Goal: Task Accomplishment & Management: Manage account settings

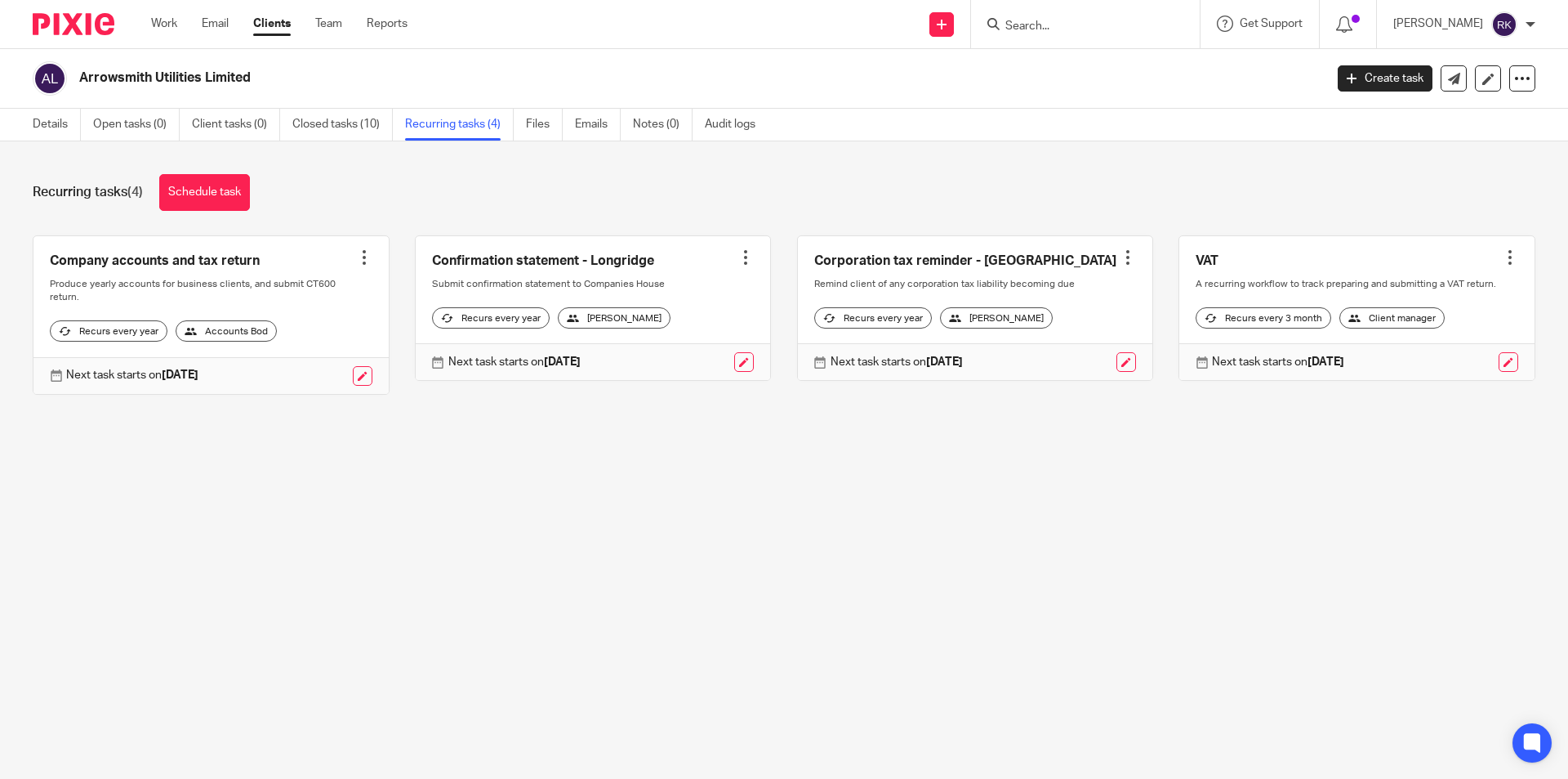
drag, startPoint x: 0, startPoint y: 0, endPoint x: 1058, endPoint y: 30, distance: 1058.4
click at [1058, 30] on input "Search" at bounding box center [1076, 27] width 147 height 14
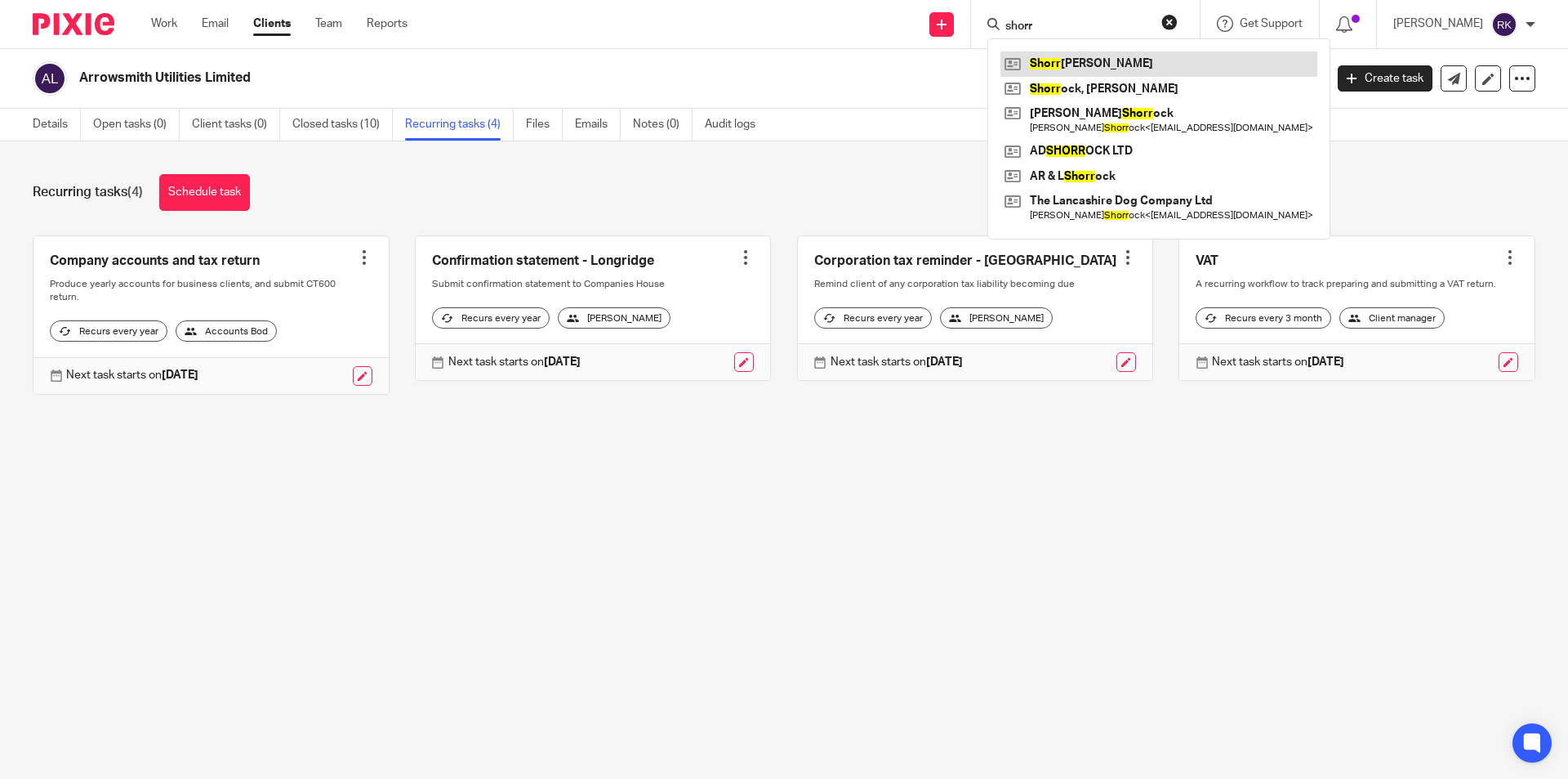
type input "shorr"
click at [1125, 70] on link at bounding box center [1158, 63] width 317 height 24
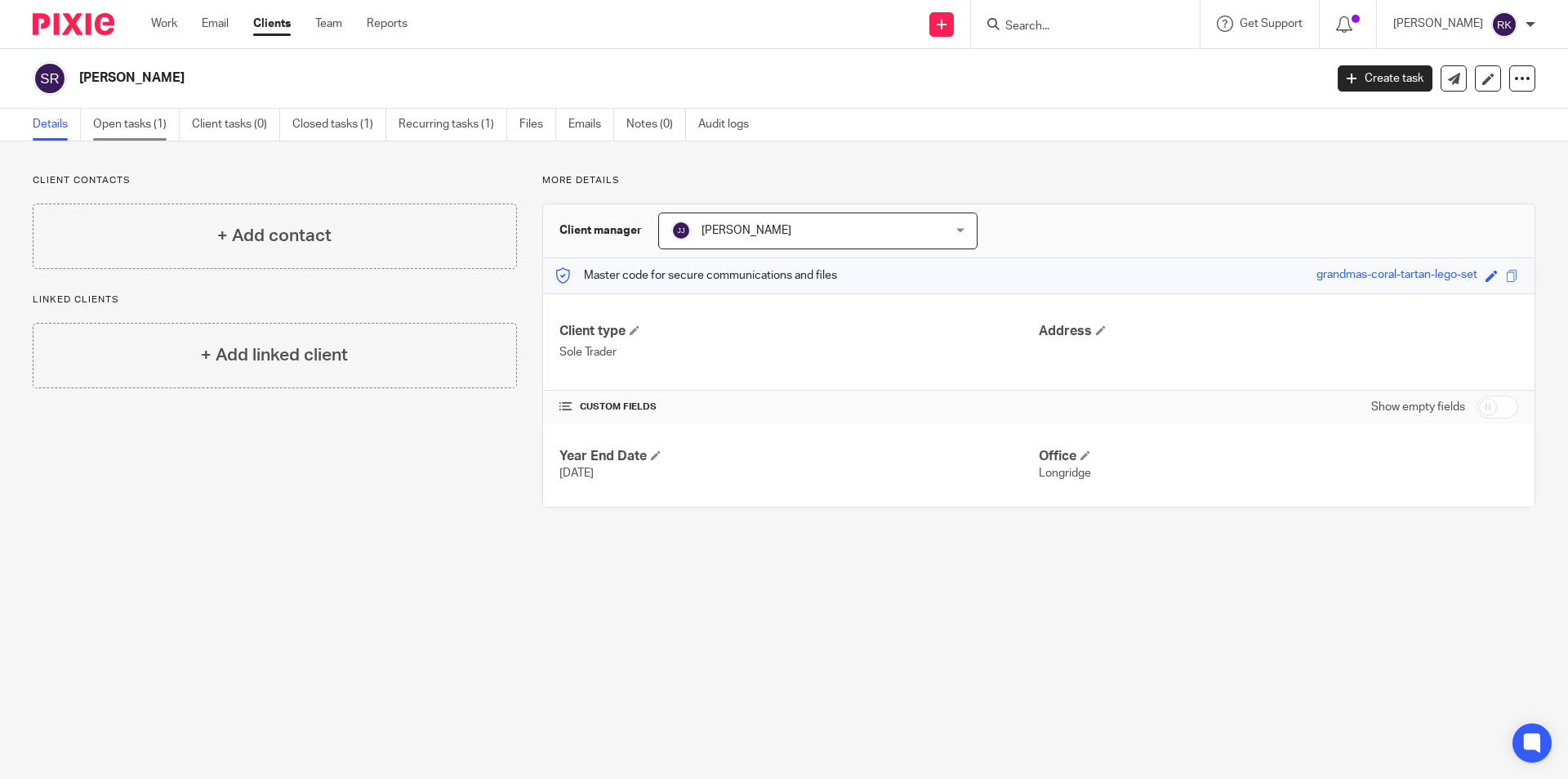
drag, startPoint x: 118, startPoint y: 116, endPoint x: 128, endPoint y: 116, distance: 10.0
click at [118, 116] on link "Open tasks (1)" at bounding box center [136, 124] width 87 height 32
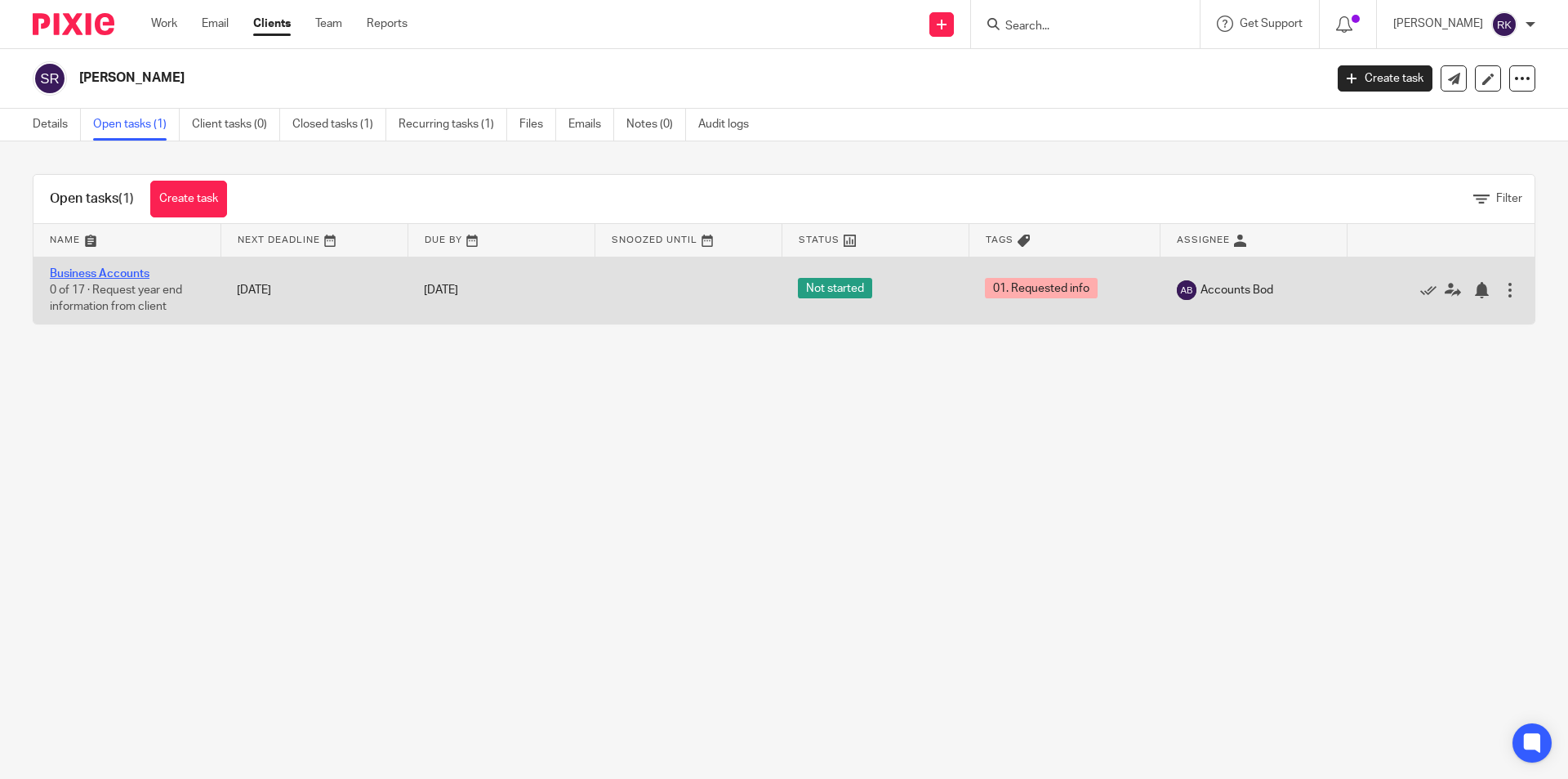
click at [127, 272] on link "Business Accounts" at bounding box center [99, 274] width 99 height 12
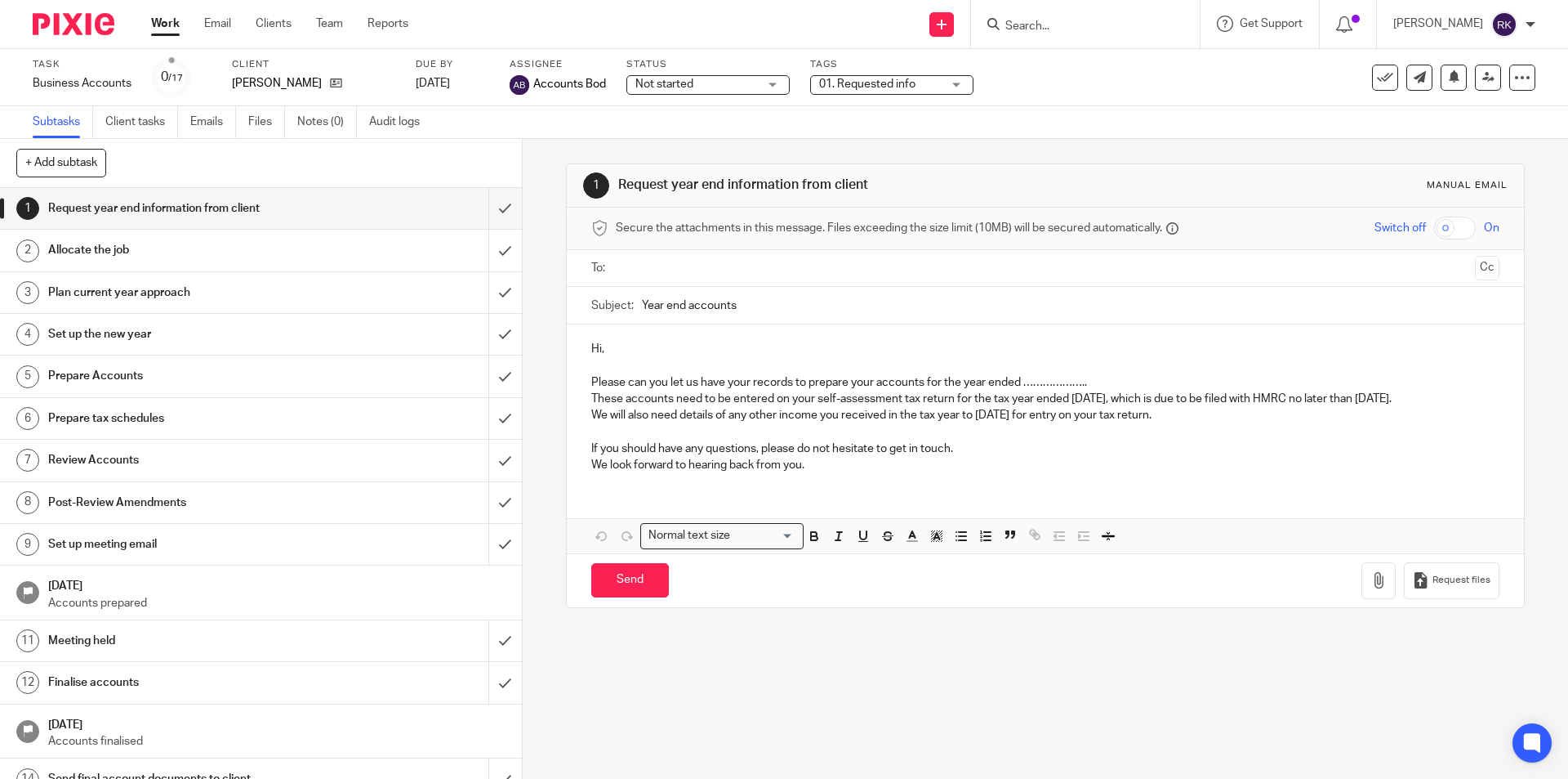
click at [876, 90] on span "01. Requested info" at bounding box center [881, 84] width 123 height 17
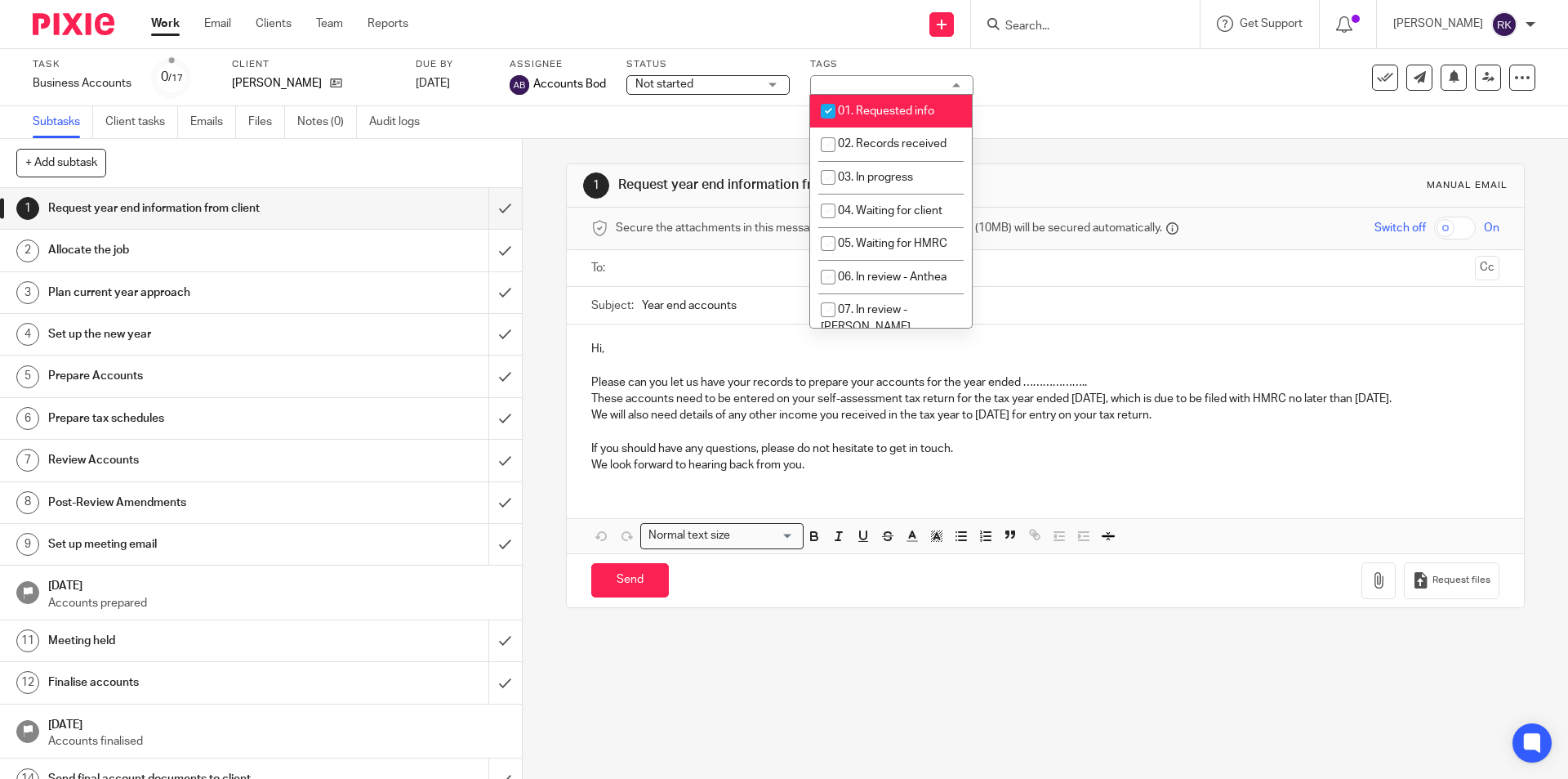
click at [862, 116] on span "01. Requested info" at bounding box center [886, 111] width 97 height 12
checkbox input "false"
click at [862, 140] on span "02. Records received" at bounding box center [892, 144] width 108 height 12
checkbox input "true"
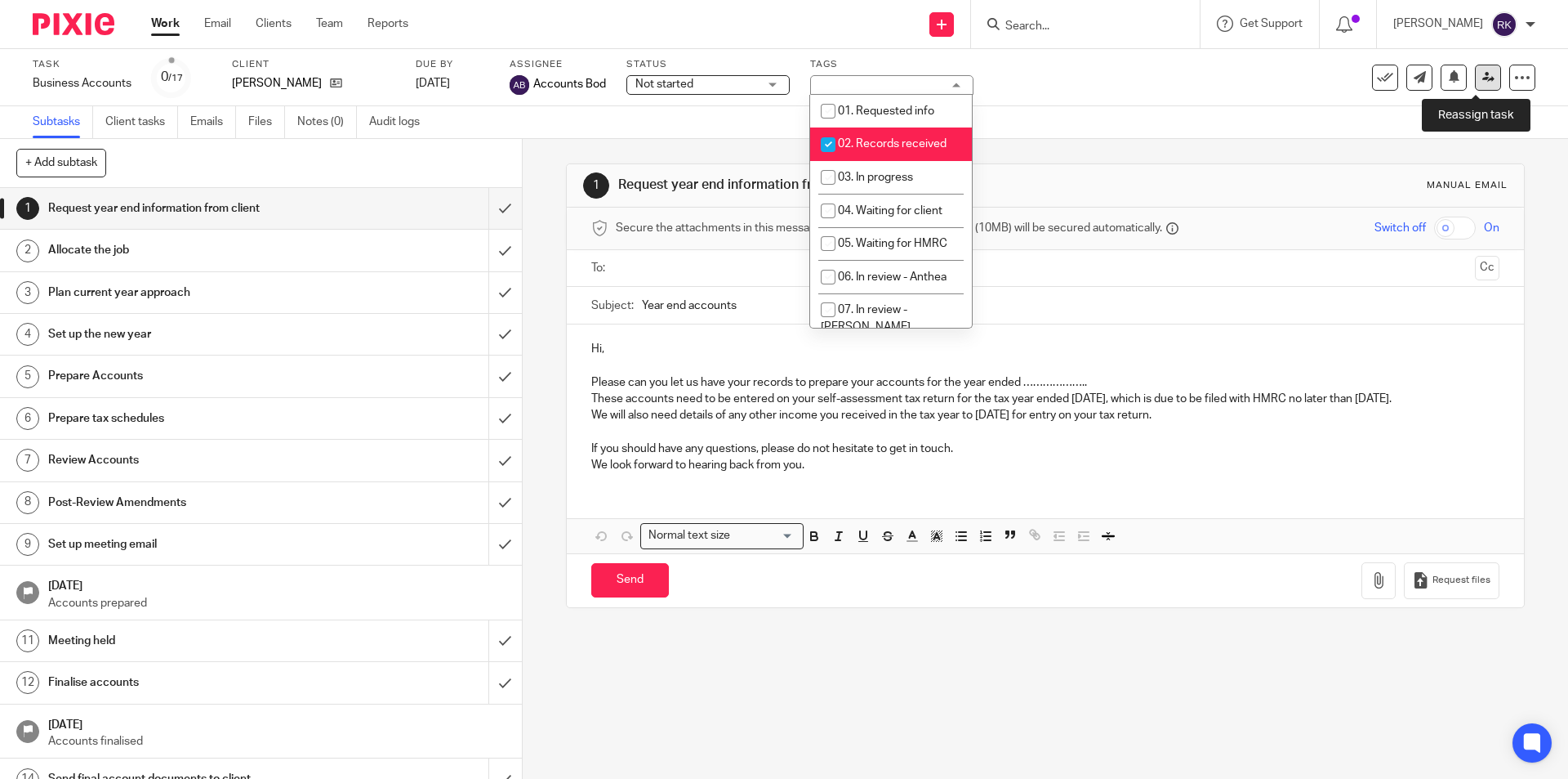
click at [1482, 76] on icon at bounding box center [1489, 78] width 13 height 13
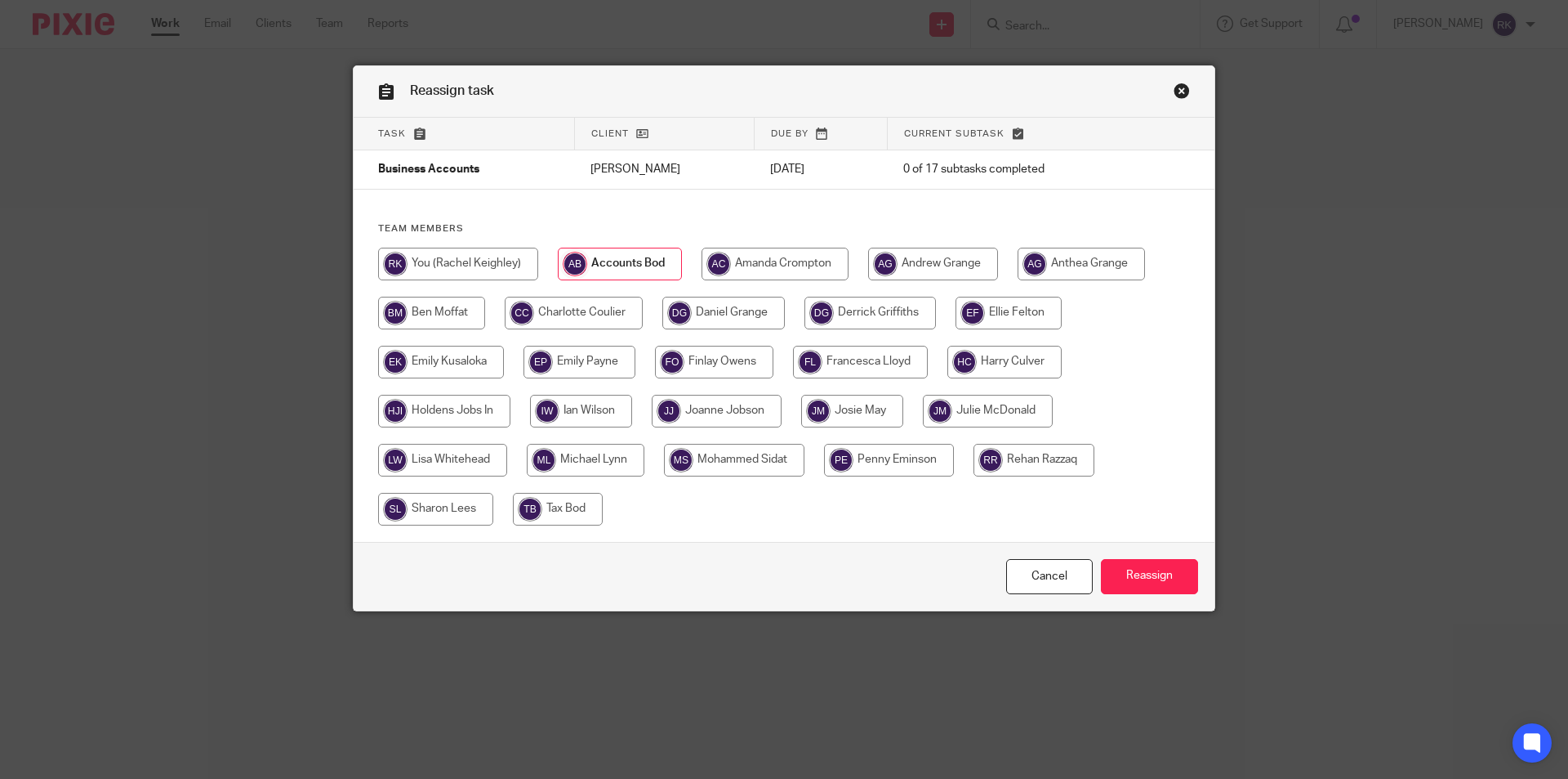
click at [444, 402] on input "radio" at bounding box center [444, 411] width 133 height 32
radio input "true"
click at [1121, 564] on input "Reassign" at bounding box center [1149, 576] width 97 height 35
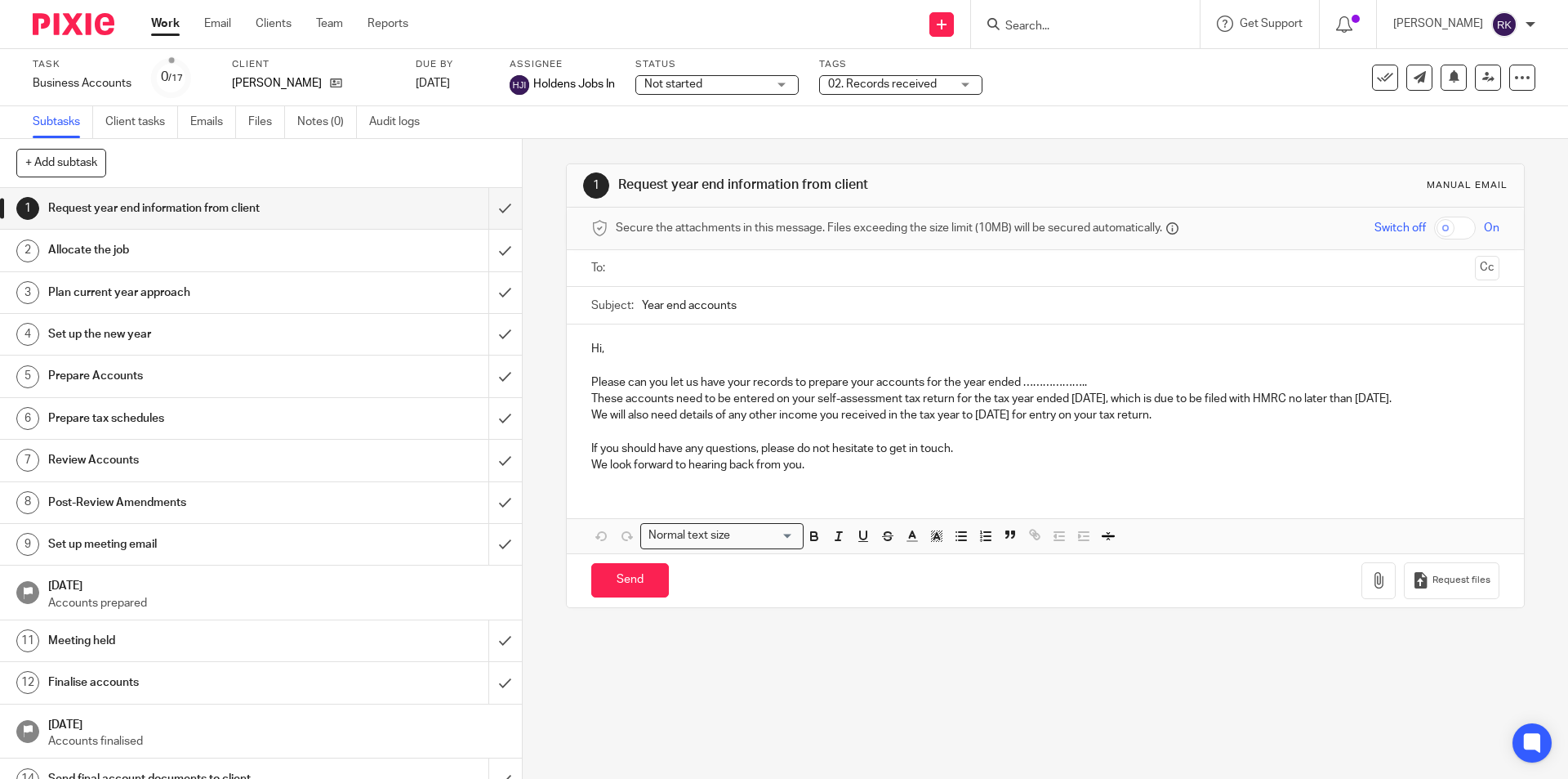
click at [1030, 25] on input "Search" at bounding box center [1076, 27] width 147 height 14
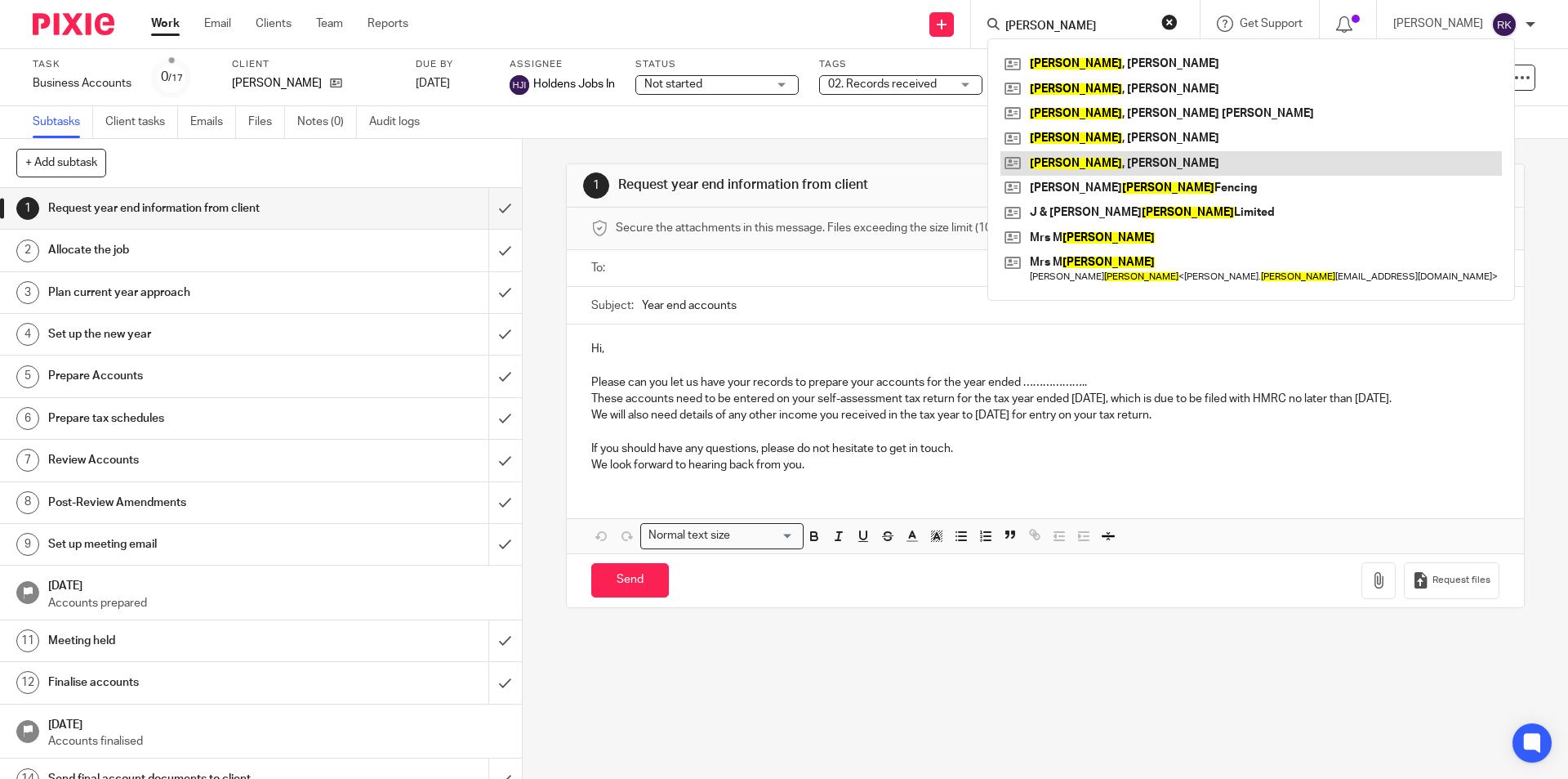
type input "[PERSON_NAME]"
click at [1090, 168] on link at bounding box center [1251, 162] width 502 height 24
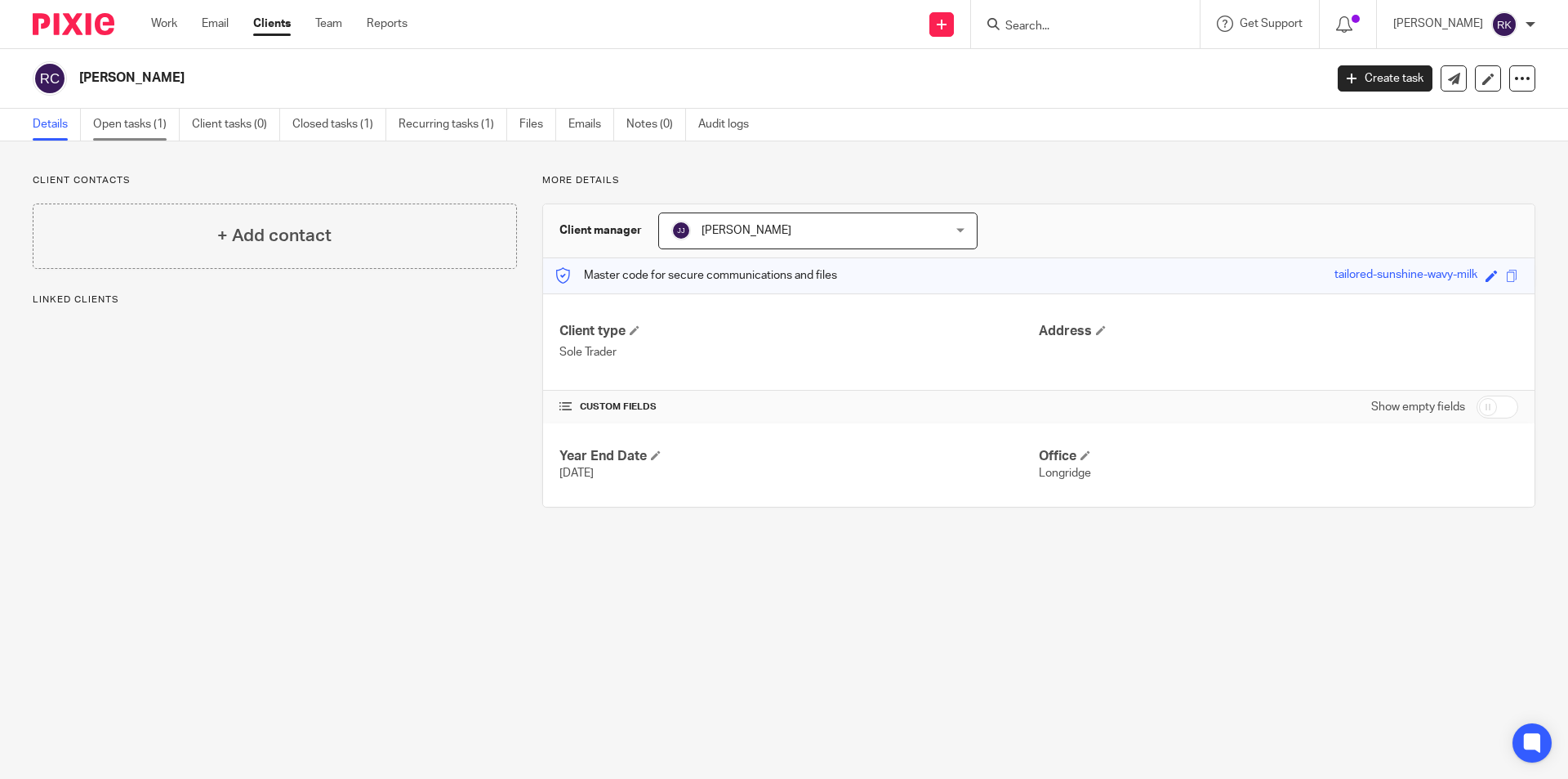
click at [125, 130] on link "Open tasks (1)" at bounding box center [136, 124] width 87 height 32
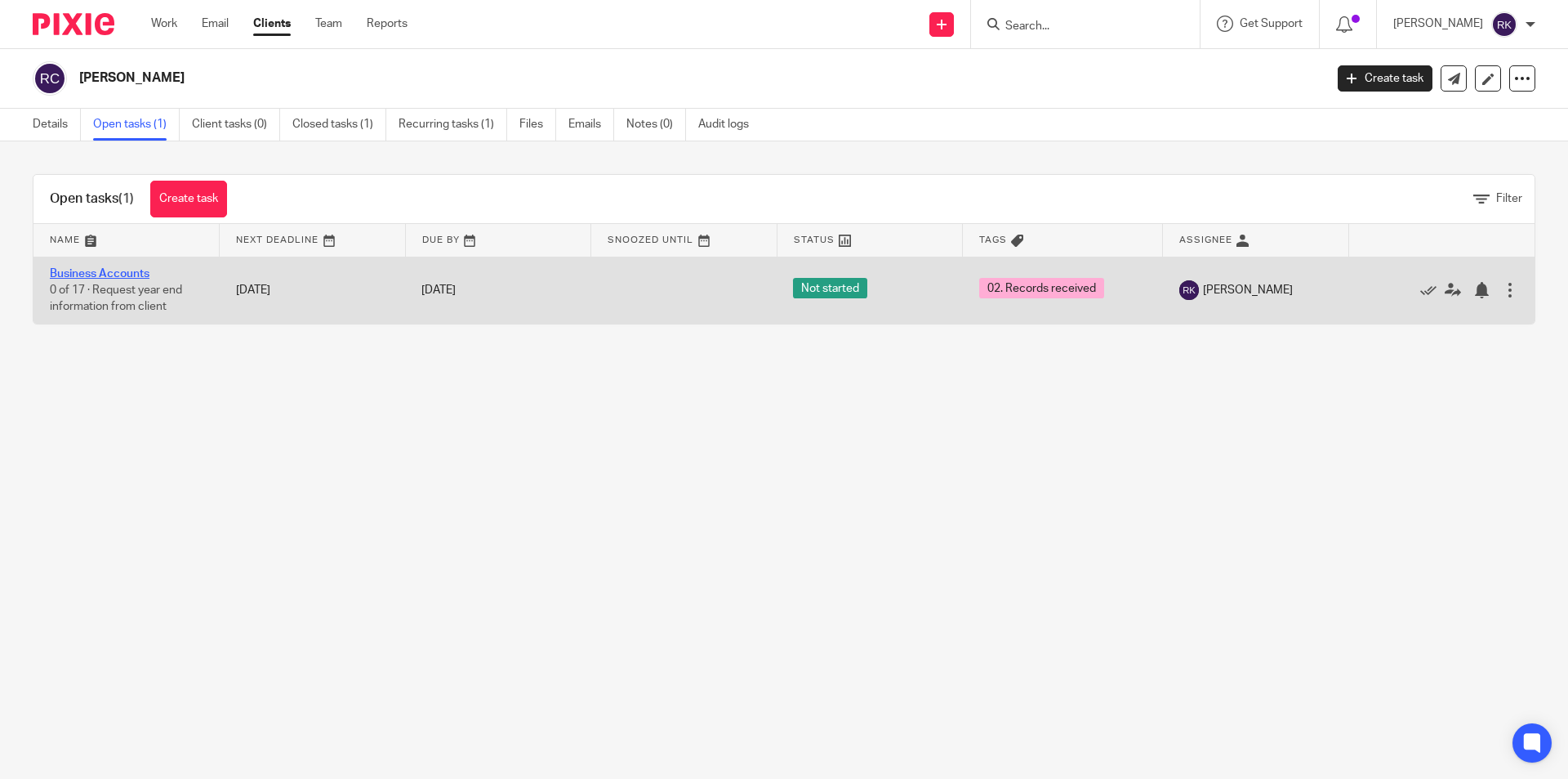
click at [116, 270] on link "Business Accounts" at bounding box center [99, 274] width 99 height 12
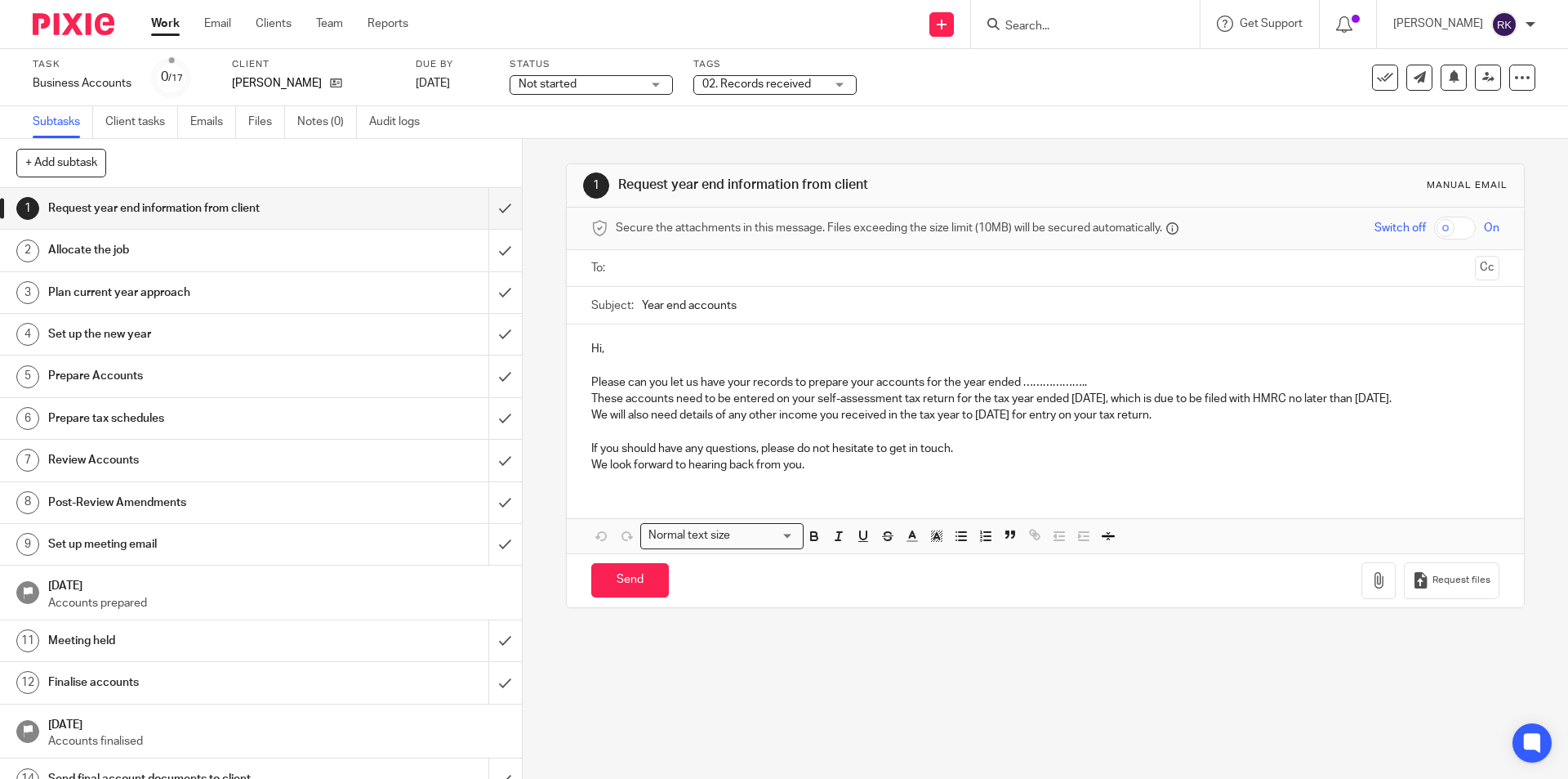
click at [617, 78] on span "Not started" at bounding box center [580, 84] width 123 height 17
click at [614, 144] on li "In progress" at bounding box center [596, 144] width 161 height 33
click at [764, 79] on span "02. Records received" at bounding box center [756, 84] width 108 height 12
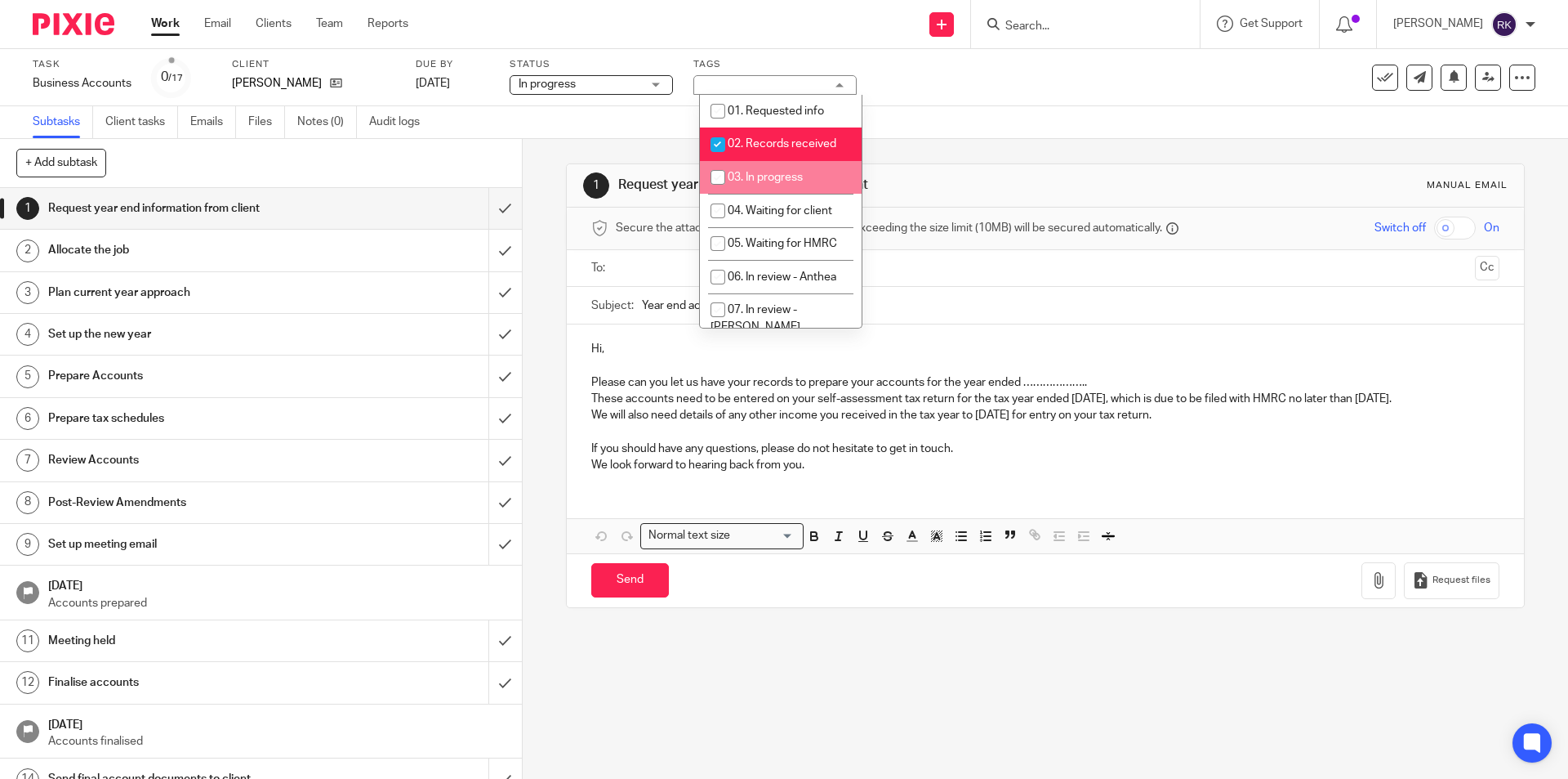
drag, startPoint x: 766, startPoint y: 174, endPoint x: 823, endPoint y: 141, distance: 65.9
click at [766, 175] on span "03. In progress" at bounding box center [764, 177] width 75 height 12
checkbox input "true"
click at [894, 99] on div "Task Business Accounts Save Business Accounts 0 /17 Client [PERSON_NAME] Due by…" at bounding box center [784, 77] width 1568 height 57
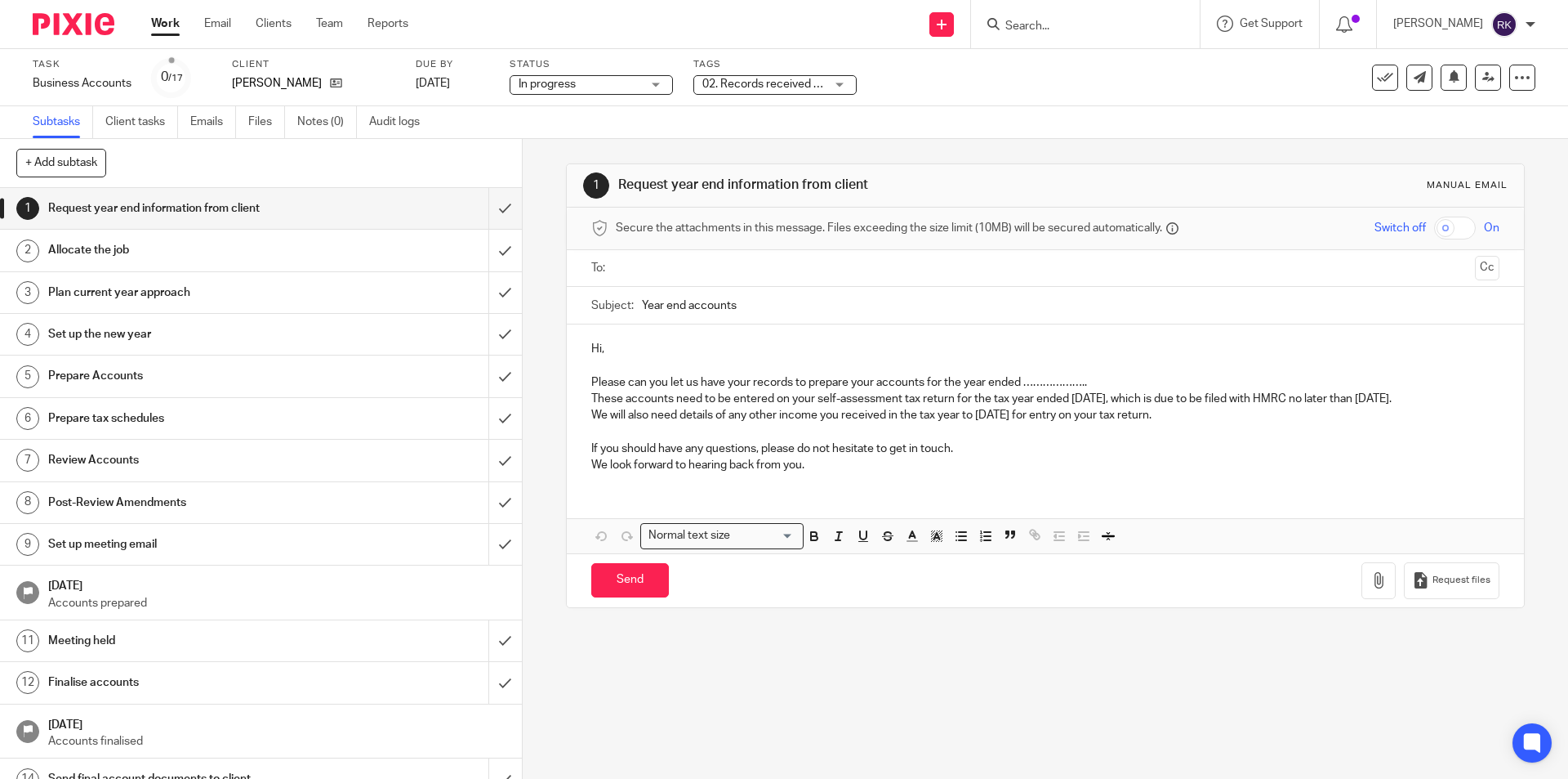
click at [839, 85] on div "02. Records received + 1" at bounding box center [774, 85] width 163 height 20
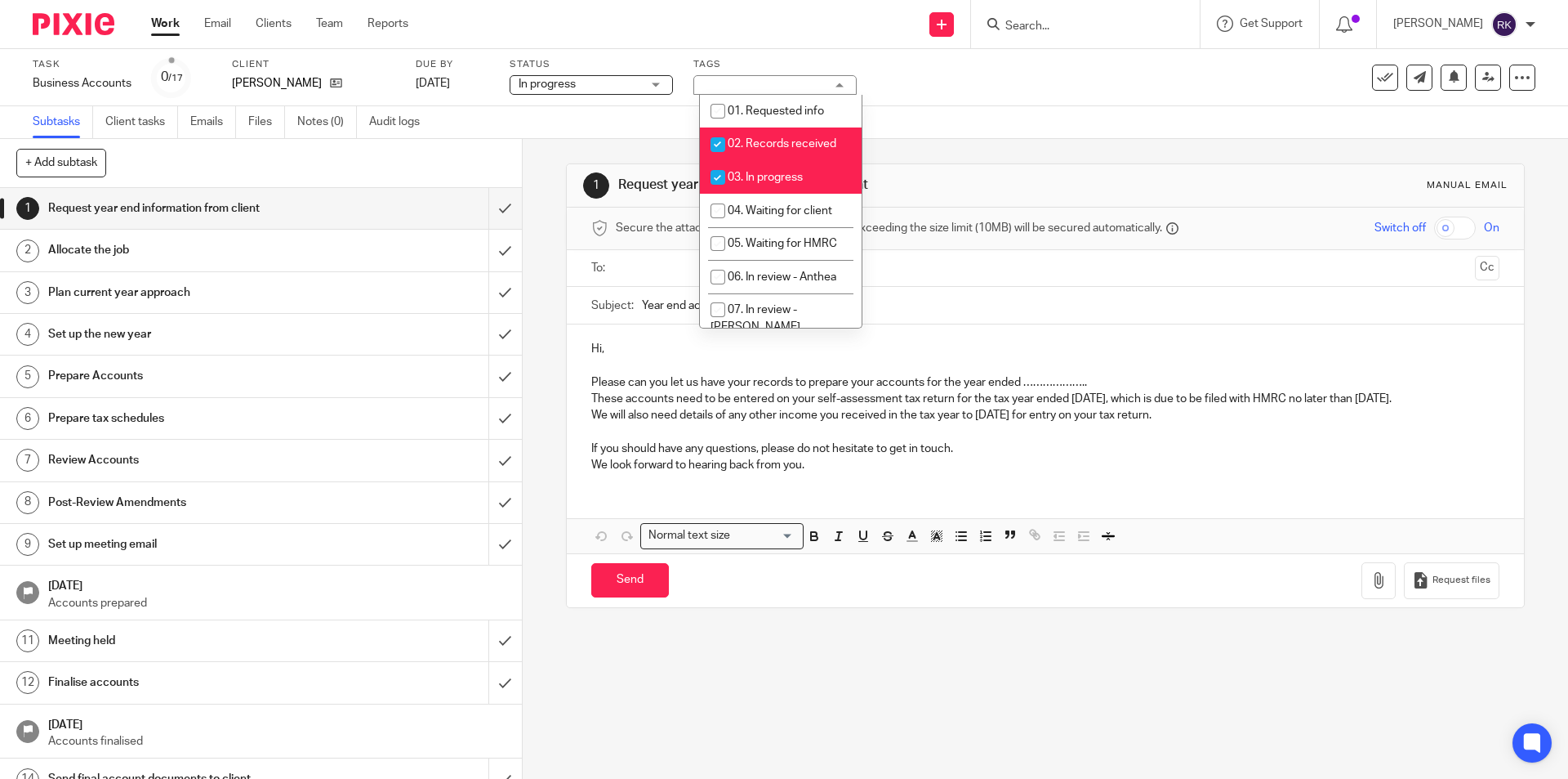
click at [761, 138] on span "02. Records received" at bounding box center [781, 144] width 108 height 12
checkbox input "false"
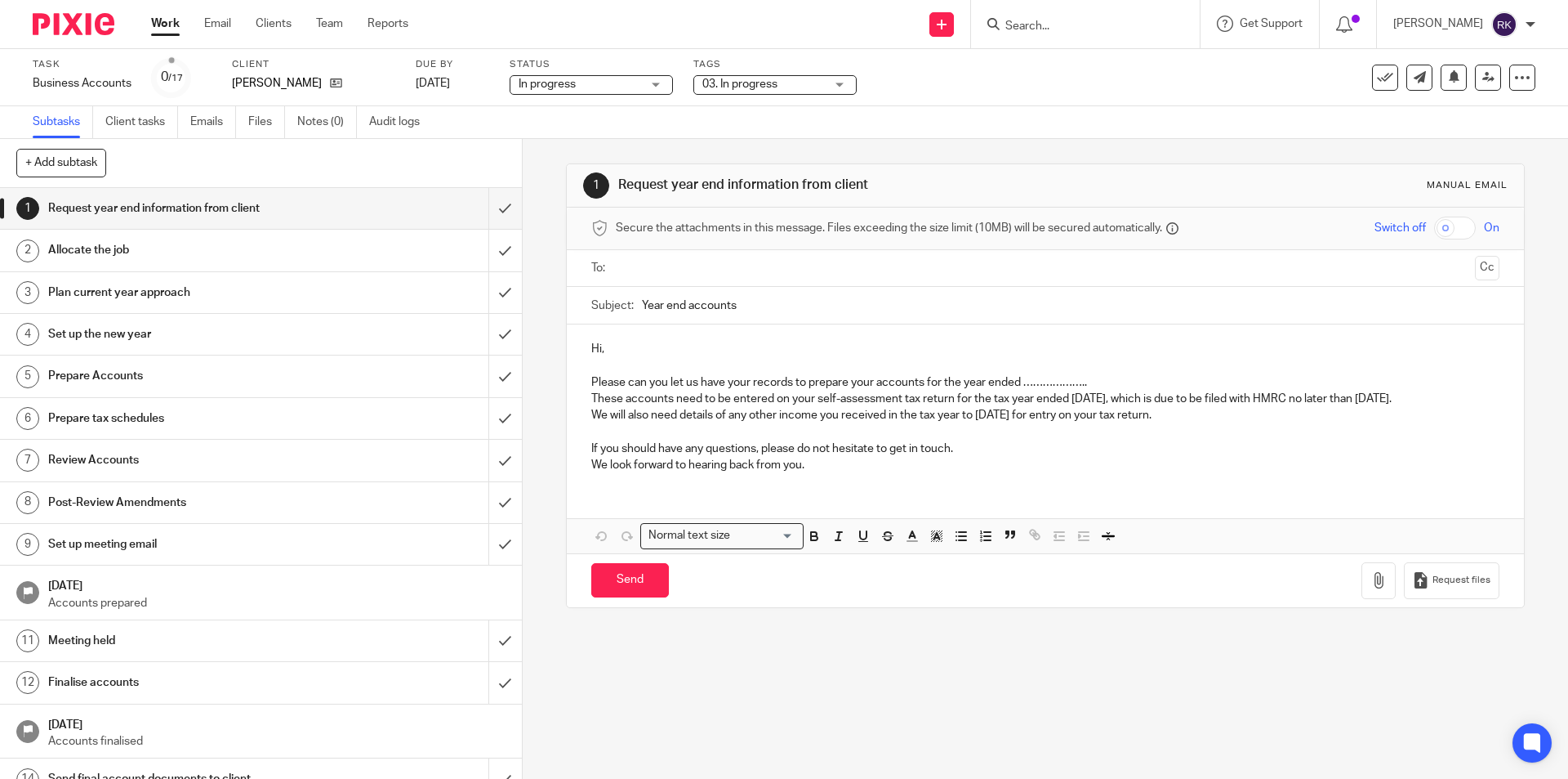
click at [960, 96] on div "Task Business Accounts Save Business Accounts 0 /17 Client [PERSON_NAME] Due by…" at bounding box center [658, 77] width 1251 height 39
